Goal: Communication & Community: Participate in discussion

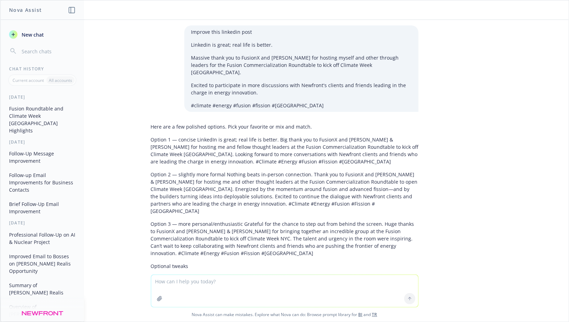
scroll to position [346, 0]
